Goal: Task Accomplishment & Management: Use online tool/utility

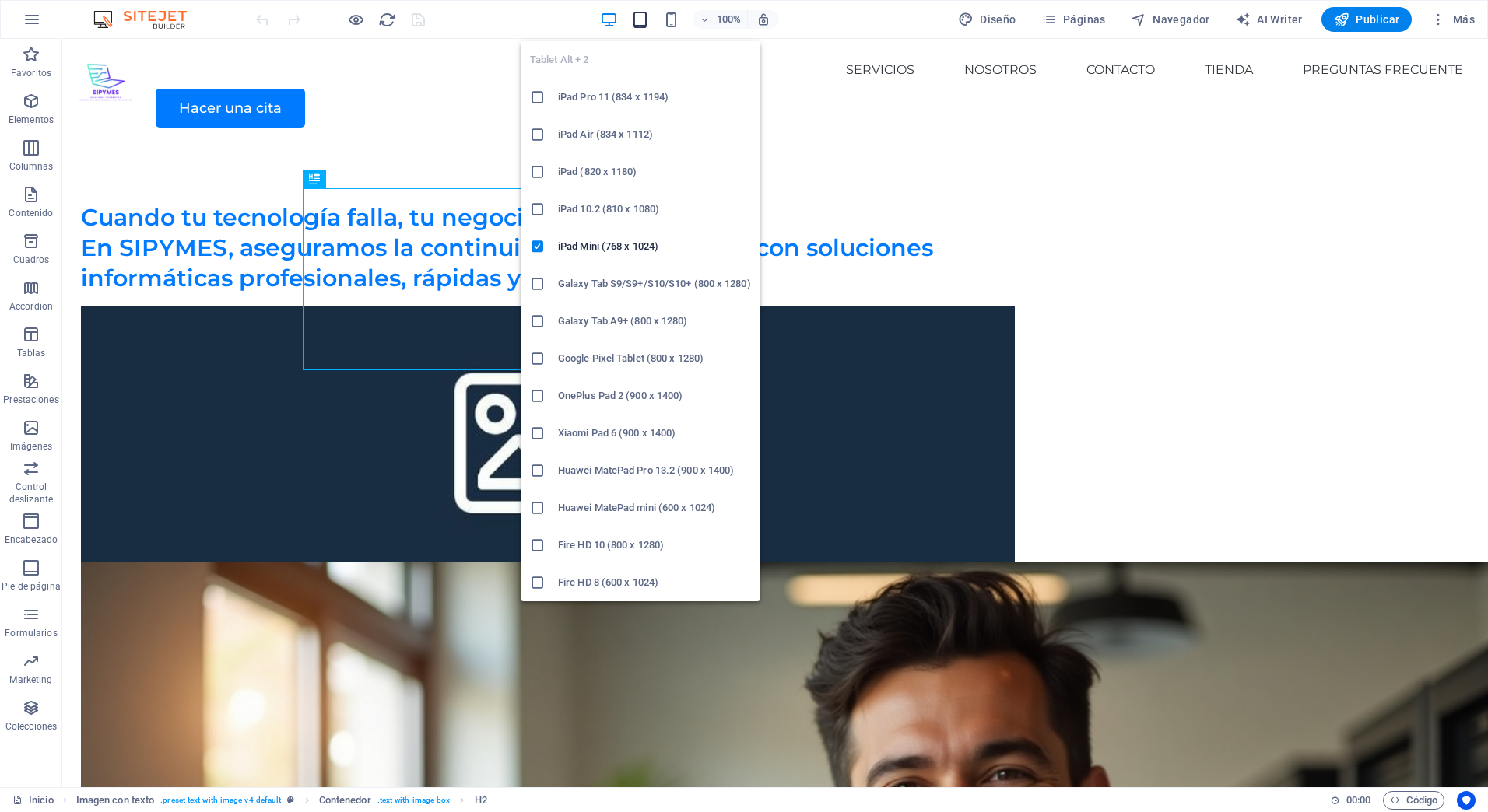
click at [641, 19] on icon "button" at bounding box center [640, 19] width 18 height 18
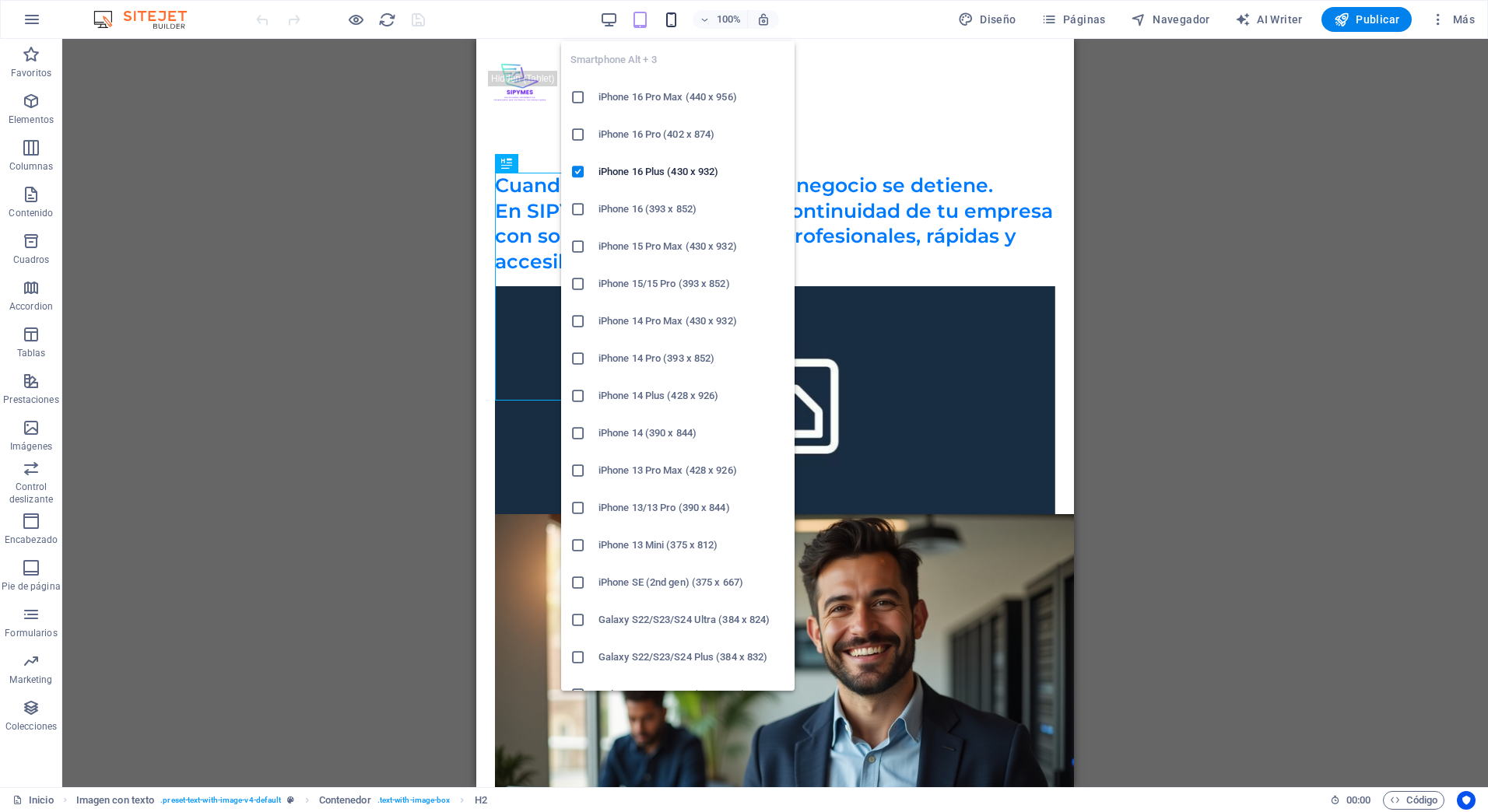
click at [667, 19] on icon "button" at bounding box center [671, 19] width 18 height 18
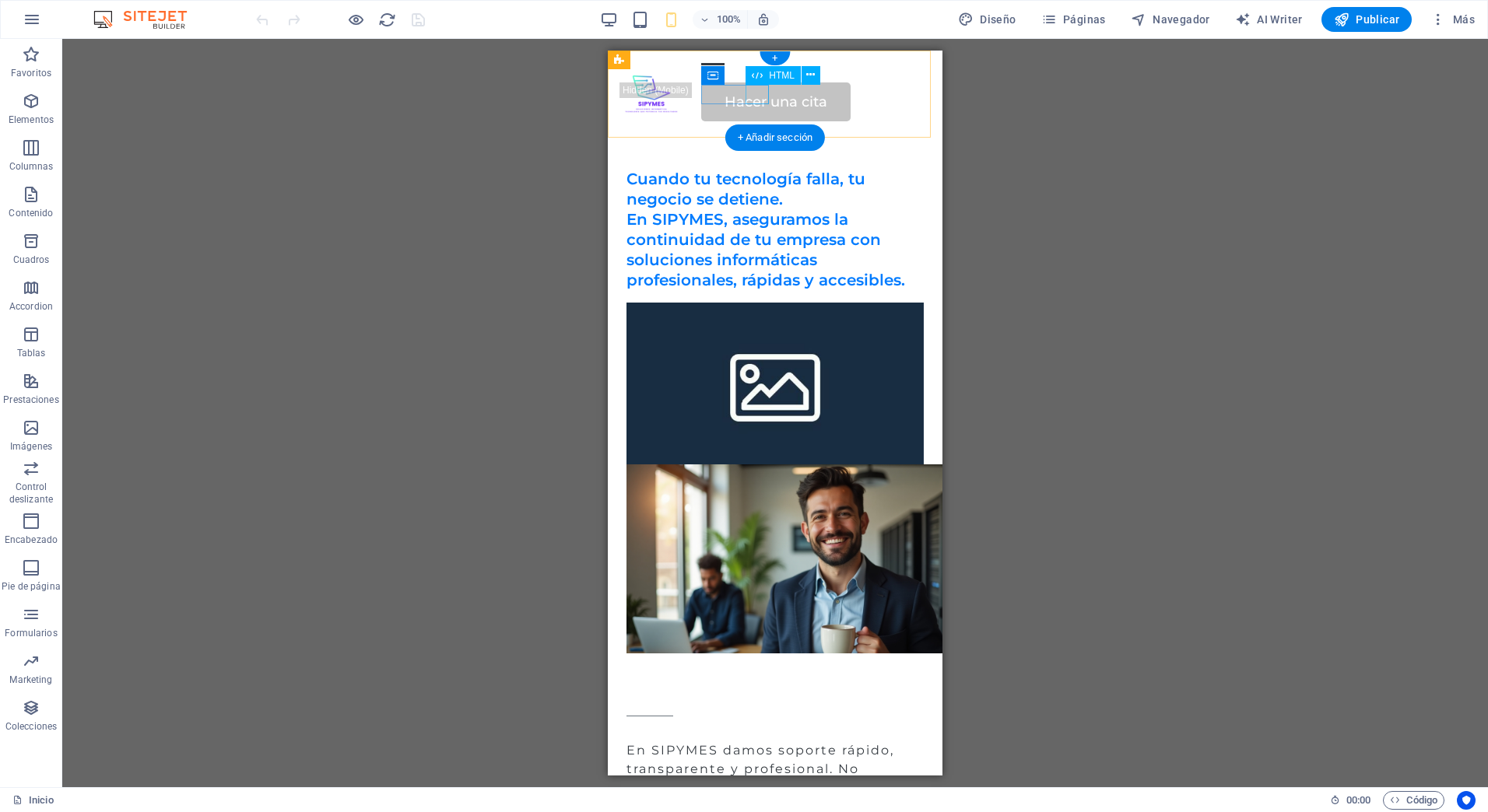
click at [760, 82] on div at bounding box center [816, 72] width 229 height 19
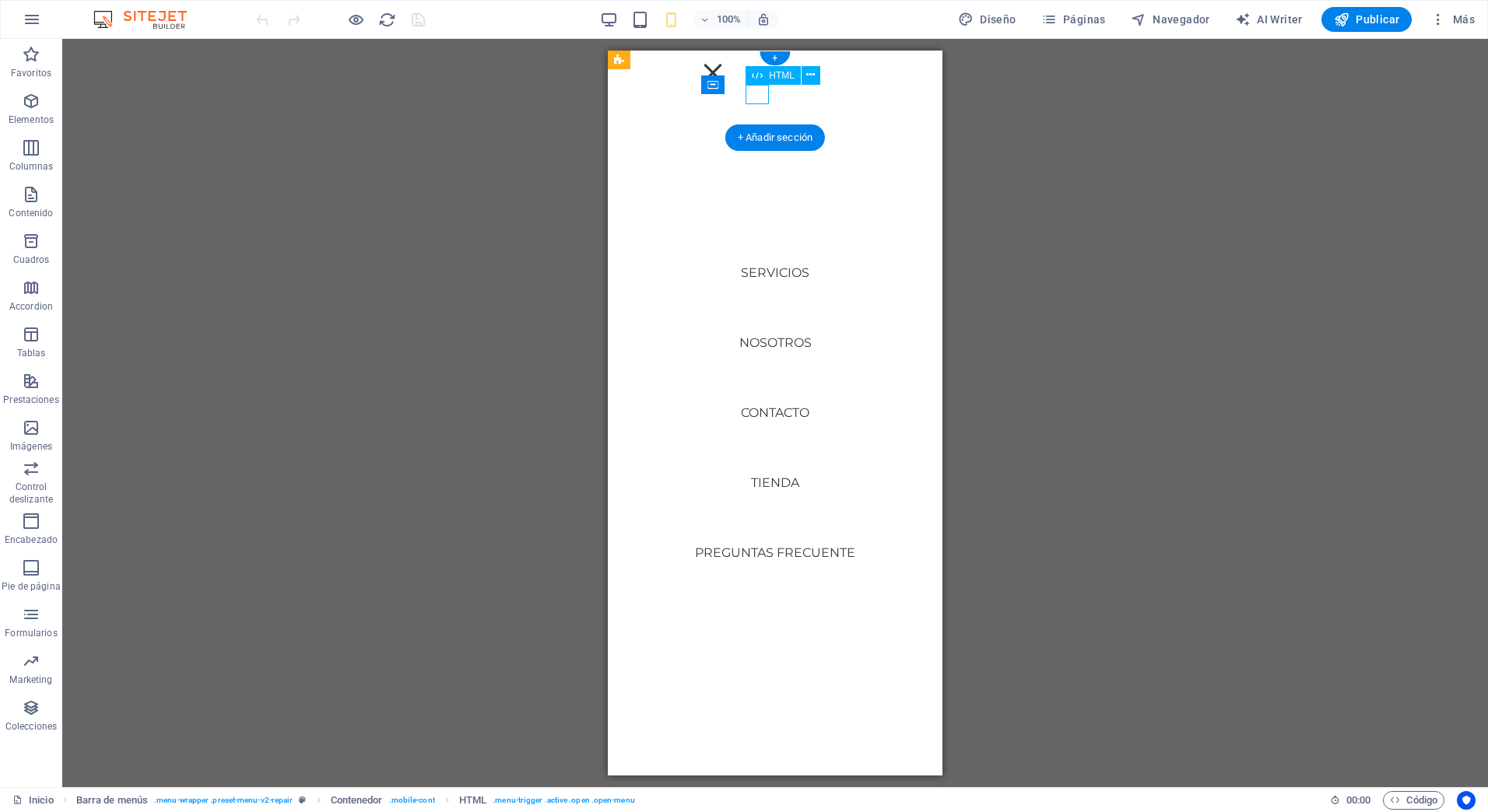
click at [725, 82] on div at bounding box center [713, 72] width 24 height 19
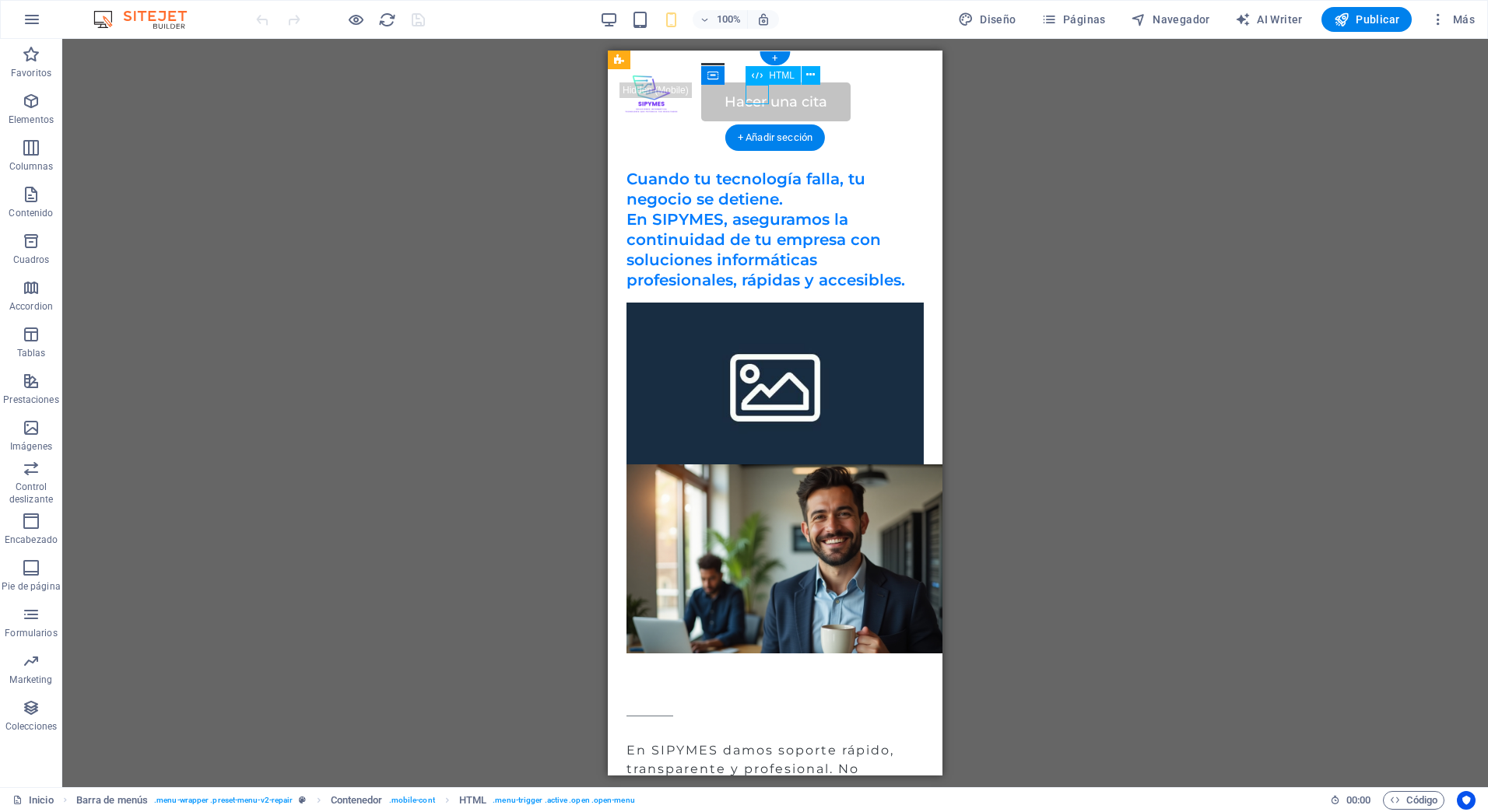
click at [760, 82] on div at bounding box center [816, 72] width 229 height 19
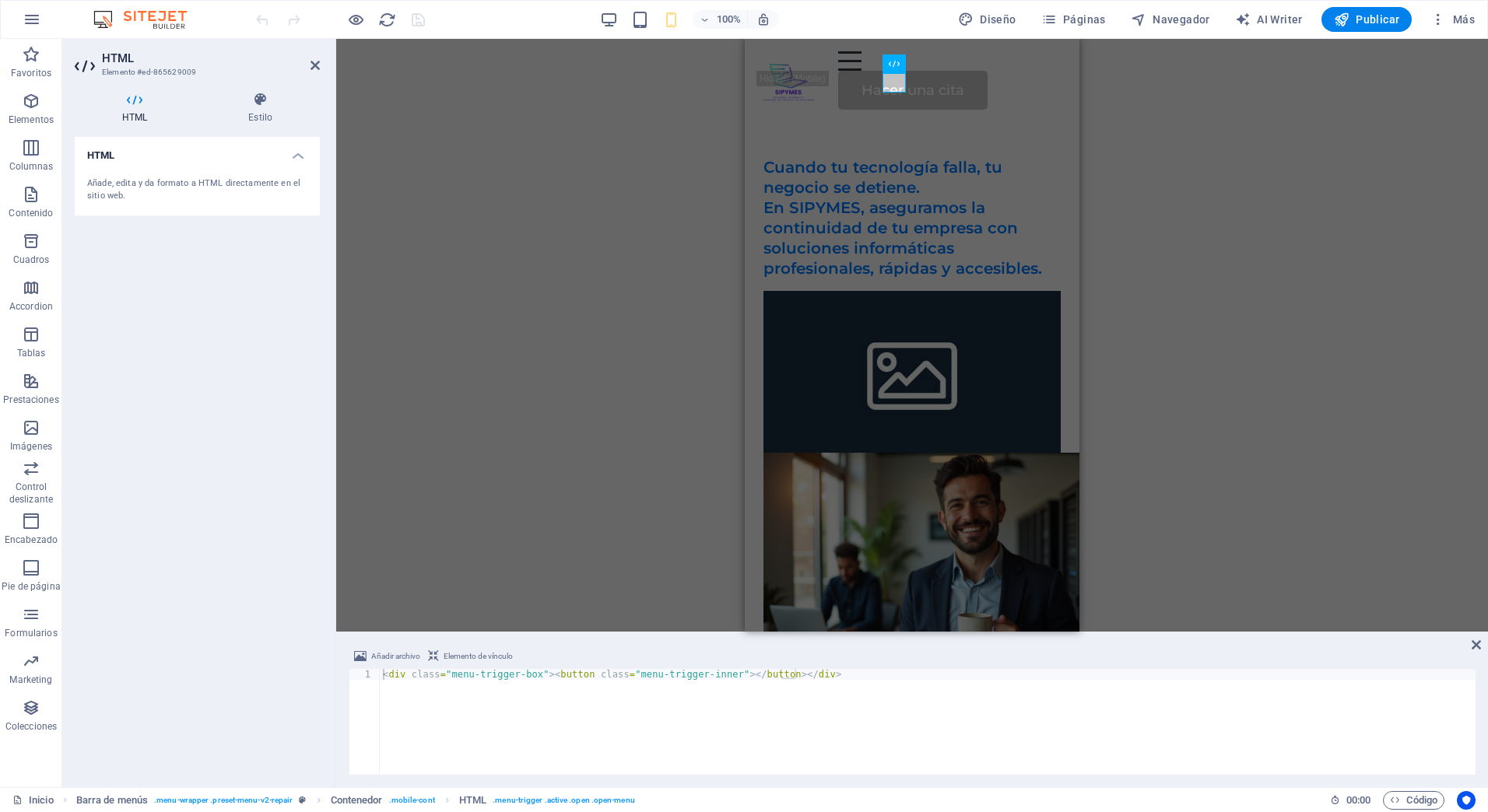
click at [244, 178] on div "Añade, edita y da formato a HTML directamente en el sitio web." at bounding box center [198, 190] width 221 height 26
click at [215, 168] on div "Añade, edita y da formato a HTML directamente en el sitio web." at bounding box center [197, 190] width 245 height 50
click at [246, 111] on h4 "Estilo" at bounding box center [260, 108] width 119 height 33
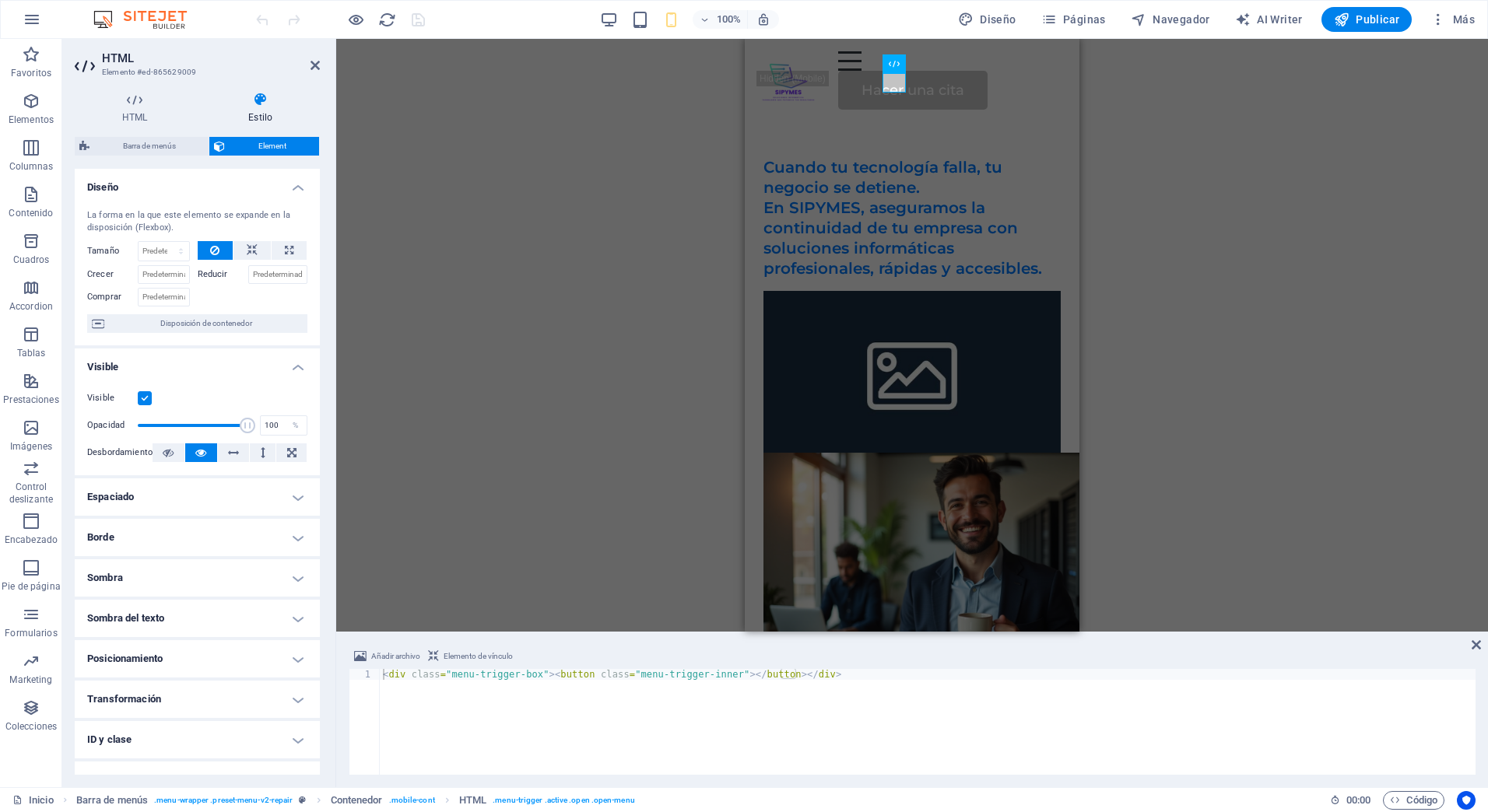
scroll to position [65, 0]
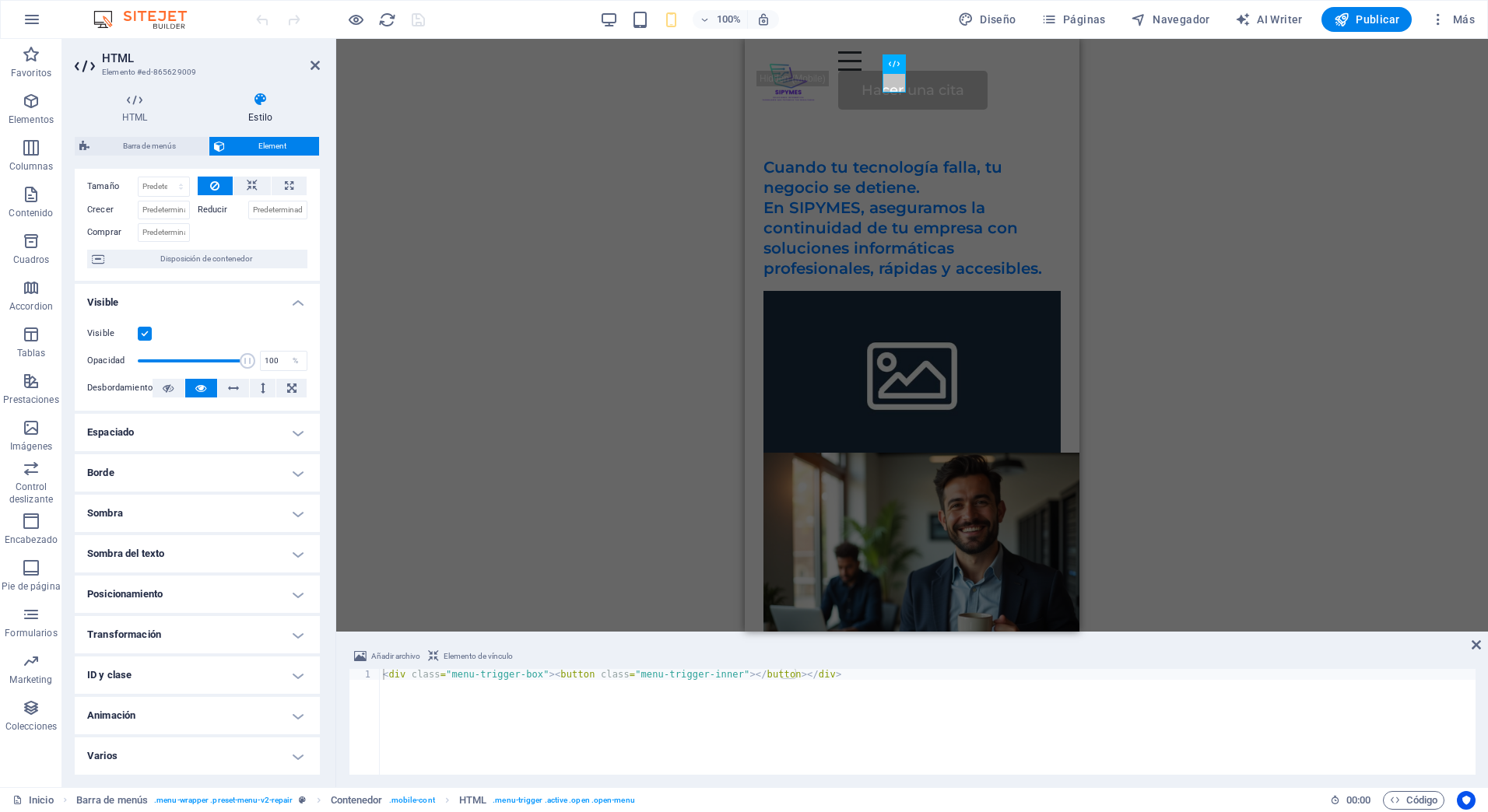
click at [148, 337] on label at bounding box center [145, 333] width 14 height 14
click at [0, 0] on input "Visible" at bounding box center [0, 0] width 0 height 0
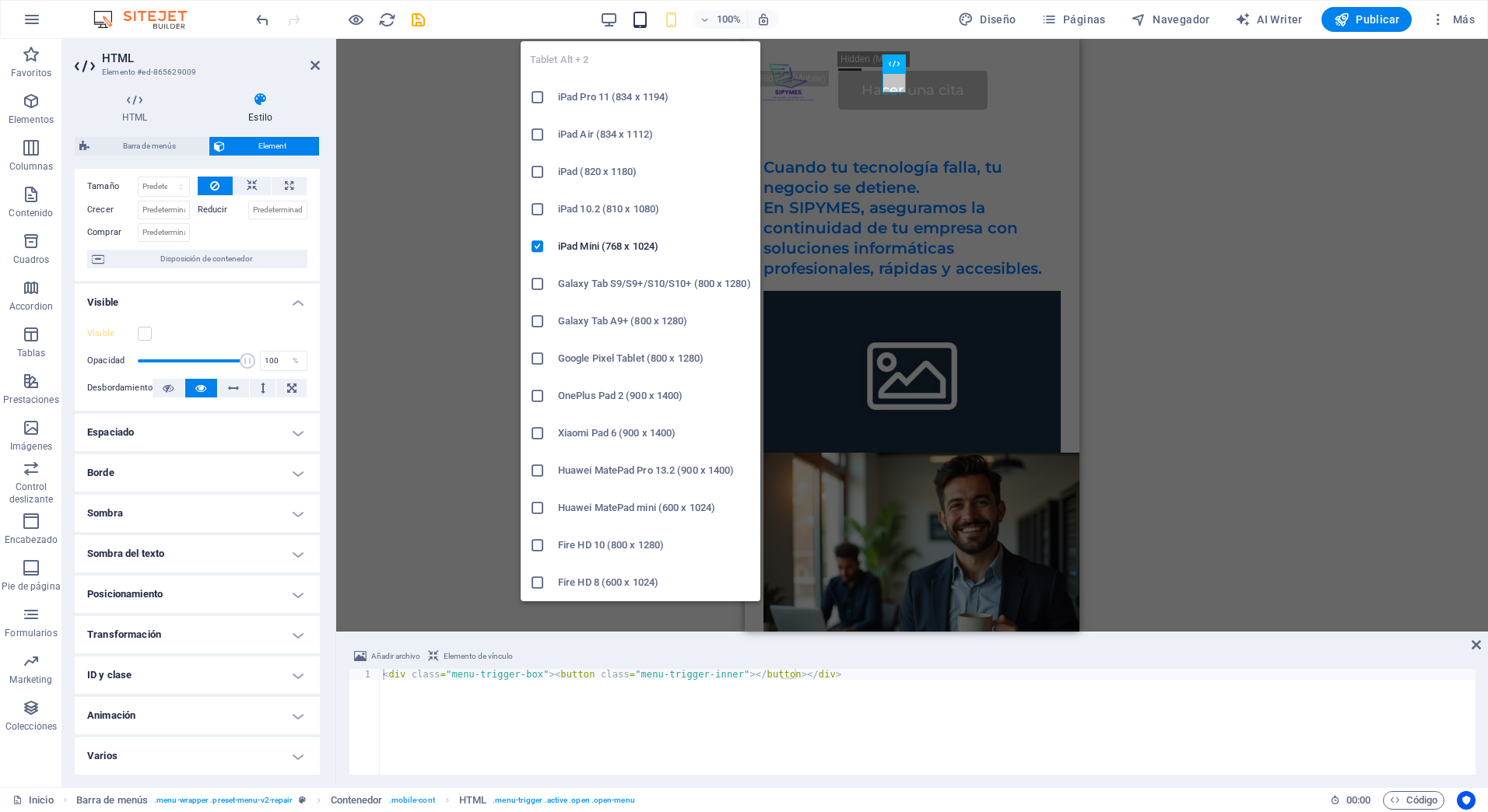
click at [645, 21] on icon "button" at bounding box center [640, 19] width 18 height 18
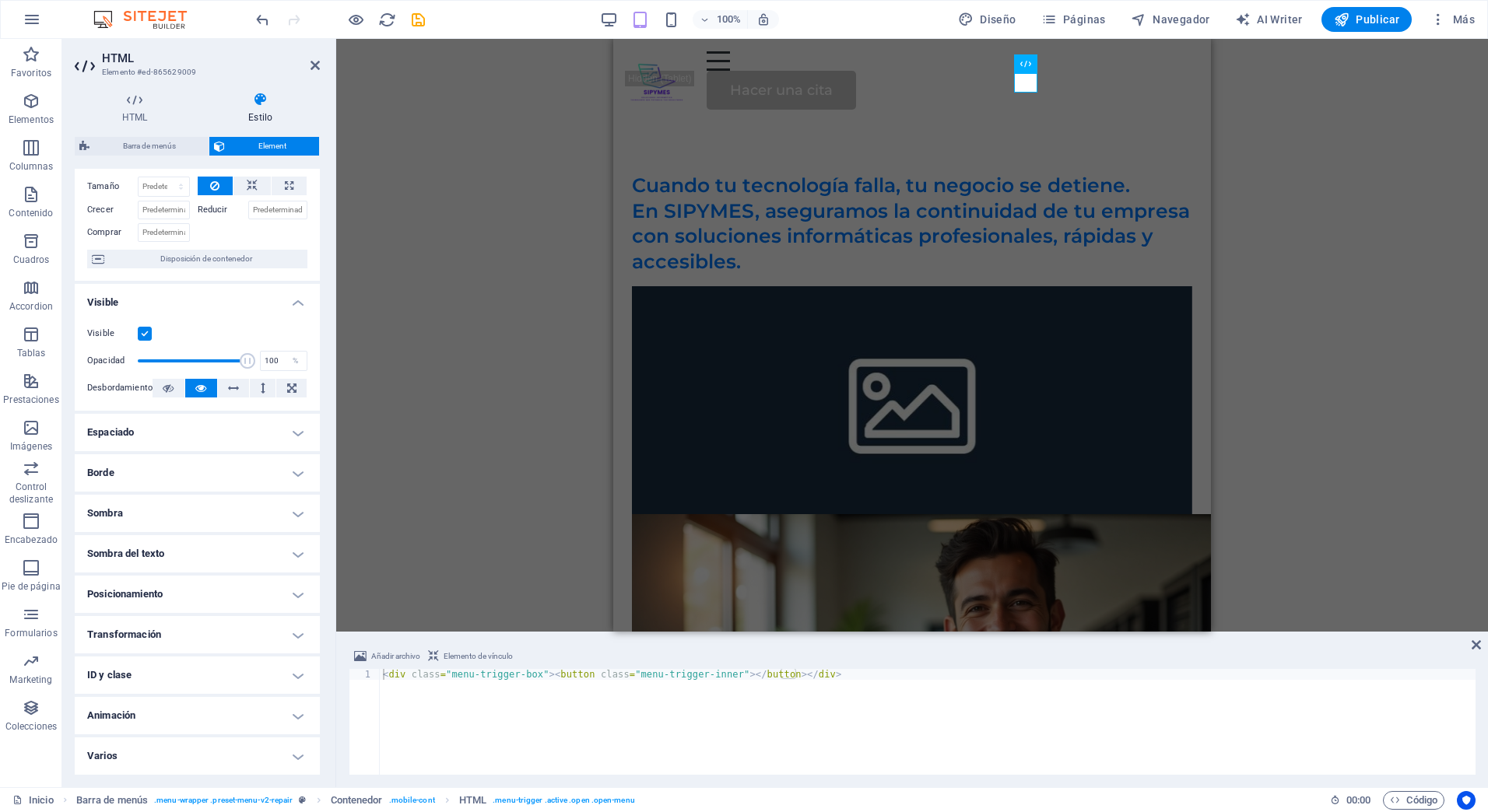
click at [143, 331] on label at bounding box center [145, 333] width 14 height 14
click at [0, 0] on input "Visible" at bounding box center [0, 0] width 0 height 0
click at [1368, 26] on span "Publicar" at bounding box center [1367, 19] width 66 height 15
